Goal: Task Accomplishment & Management: Manage account settings

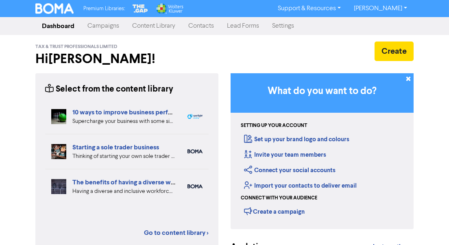
click at [102, 26] on link "Campaigns" at bounding box center [103, 26] width 45 height 16
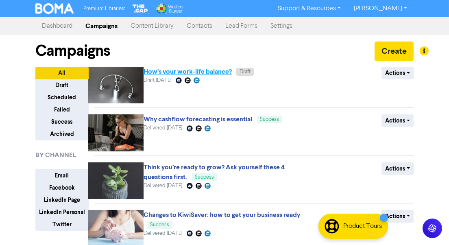
click at [178, 74] on link "How’s your work-life balance?" at bounding box center [188, 72] width 88 height 8
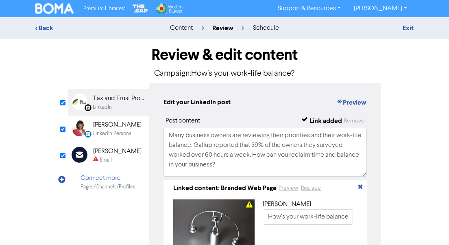
click at [261, 27] on div "schedule" at bounding box center [266, 28] width 26 height 10
click at [42, 25] on div "< Back" at bounding box center [94, 28] width 118 height 10
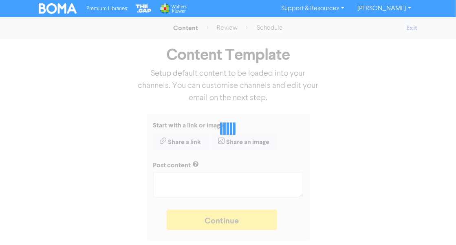
type textarea "x"
type textarea "Many business owners are reviewing their priorities and their work-life balance…"
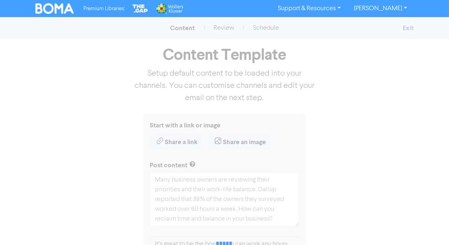
type textarea "x"
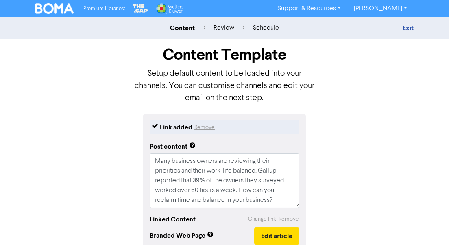
click at [256, 27] on div "schedule" at bounding box center [266, 28] width 26 height 10
click at [407, 29] on link "Exit" at bounding box center [408, 28] width 11 height 8
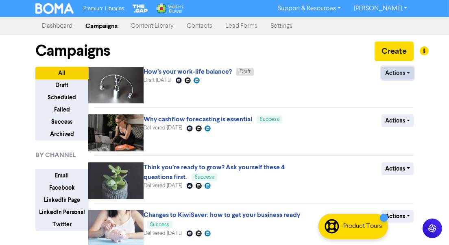
click at [390, 74] on button "Actions" at bounding box center [398, 73] width 32 height 13
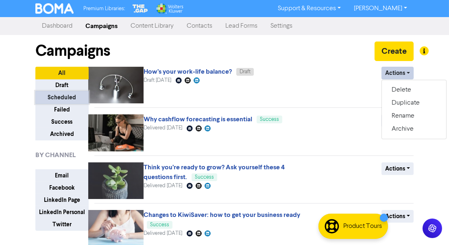
click at [61, 99] on button "Scheduled" at bounding box center [61, 97] width 53 height 13
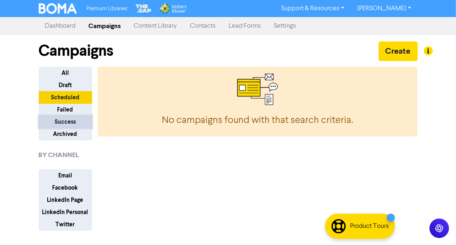
click at [58, 120] on button "Success" at bounding box center [65, 122] width 53 height 13
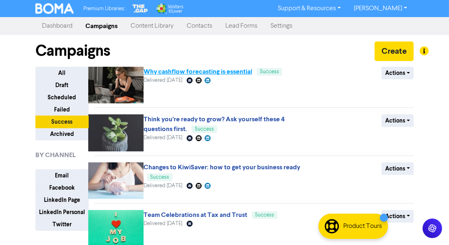
click at [171, 73] on link "Why cashflow forecasting is essential" at bounding box center [198, 72] width 109 height 8
